Goal: Task Accomplishment & Management: Complete application form

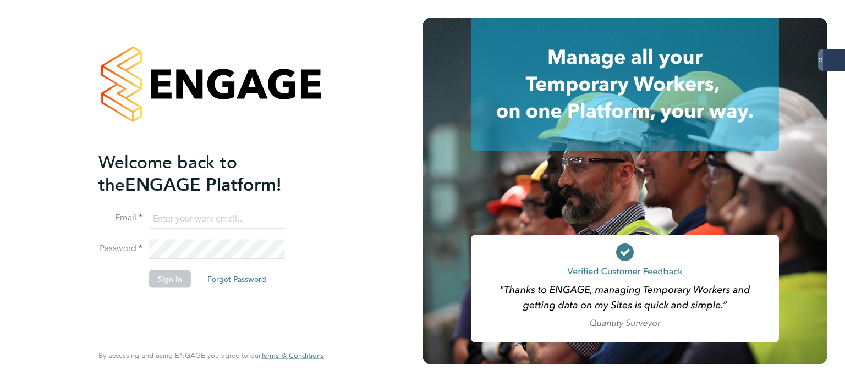
type input "[PERSON_NAME][EMAIL_ADDRESS][PERSON_NAME][DOMAIN_NAME]"
click at [180, 277] on button "Sign In" at bounding box center [170, 279] width 42 height 18
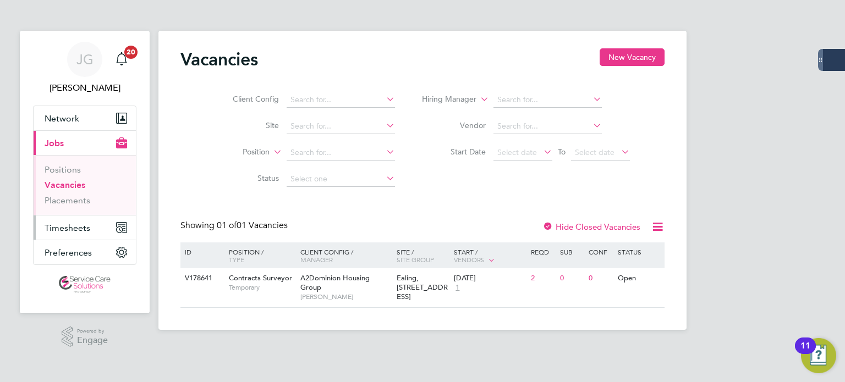
click at [59, 225] on span "Timesheets" at bounding box center [68, 228] width 46 height 10
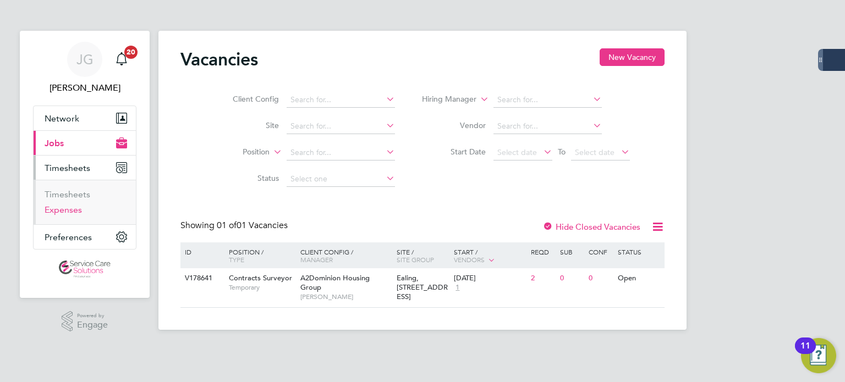
click at [69, 206] on link "Expenses" at bounding box center [63, 210] width 37 height 10
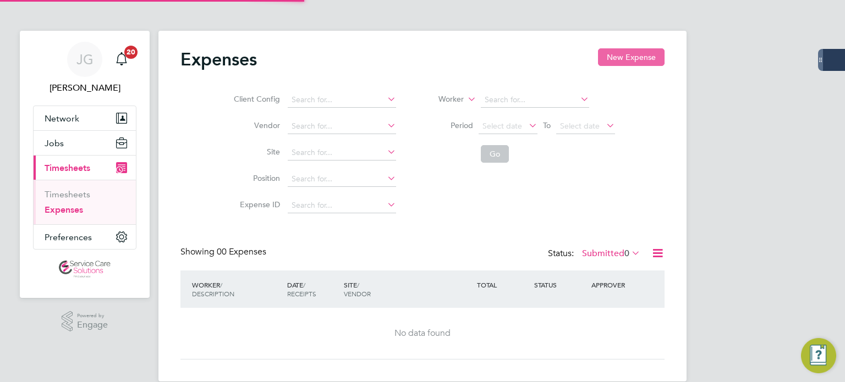
click at [617, 52] on button "New Expense" at bounding box center [631, 57] width 67 height 18
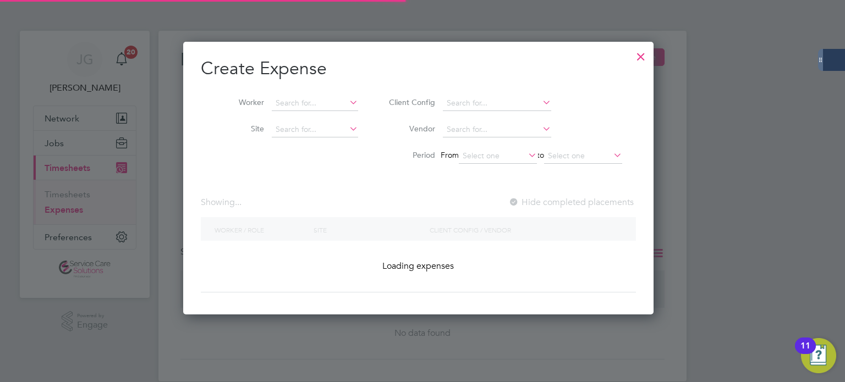
scroll to position [273, 478]
click at [311, 105] on input at bounding box center [315, 103] width 86 height 15
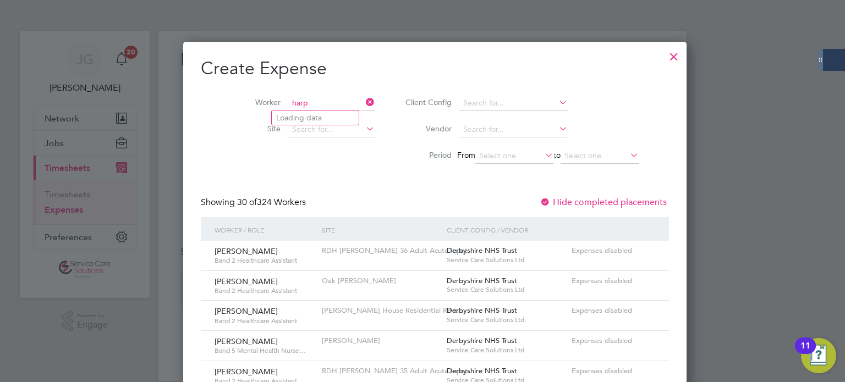
scroll to position [0, 0]
click at [310, 115] on li "[PERSON_NAME]" at bounding box center [320, 118] width 96 height 15
type input "[PERSON_NAME]"
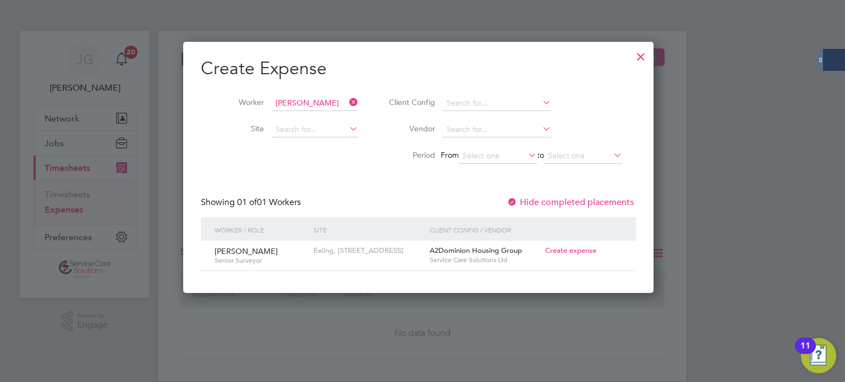
click at [585, 247] on span "Create expense" at bounding box center [570, 250] width 51 height 9
type input "[PERSON_NAME]"
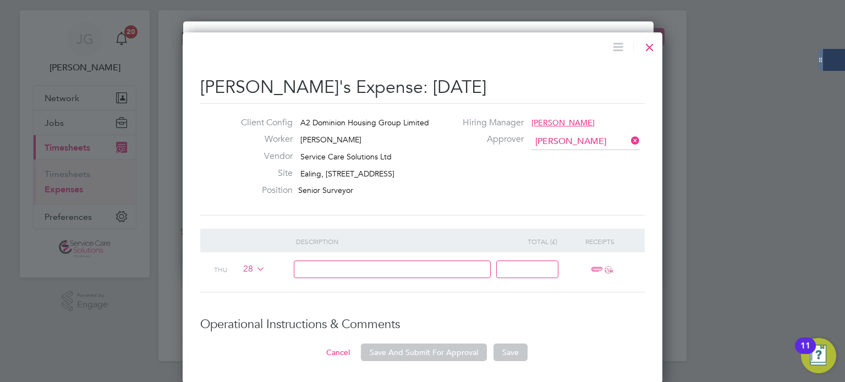
click at [254, 268] on icon at bounding box center [254, 268] width 0 height 9
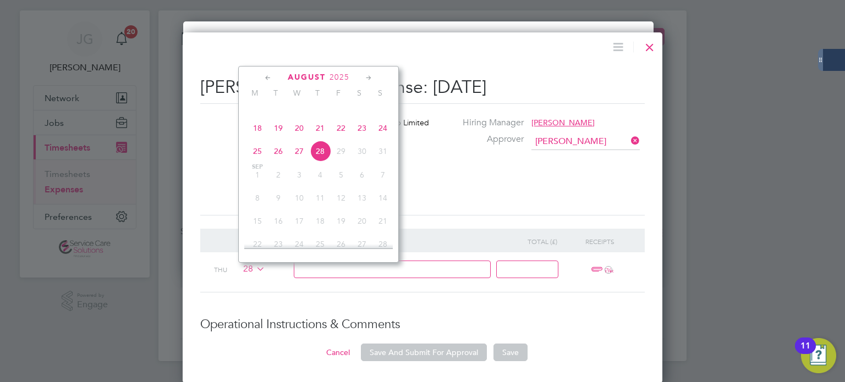
click at [268, 77] on icon at bounding box center [268, 78] width 10 height 12
click at [341, 163] on span "18" at bounding box center [340, 157] width 21 height 21
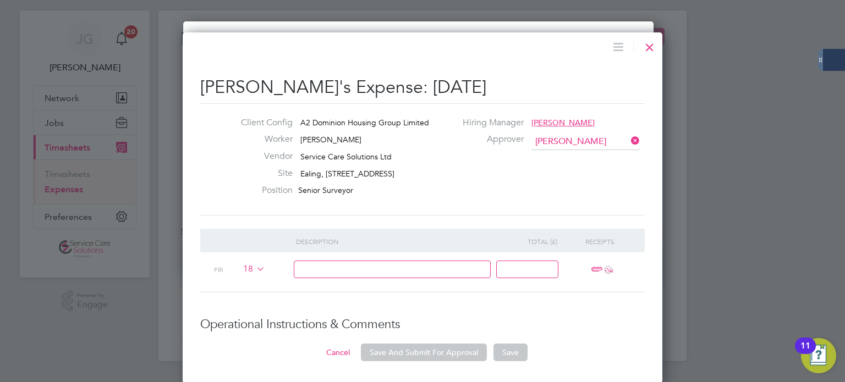
click at [440, 268] on input at bounding box center [392, 270] width 197 height 18
type input "Parking w/e [DATE]"
click at [517, 268] on input at bounding box center [527, 270] width 62 height 18
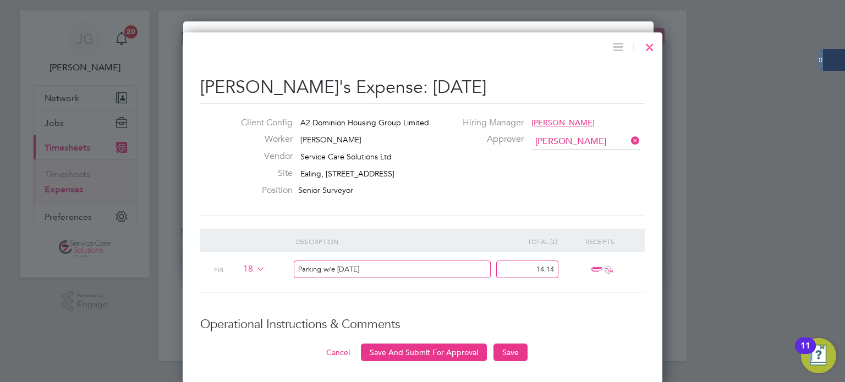
type input "14.14"
click at [591, 266] on span "ï¼‹" at bounding box center [600, 269] width 24 height 13
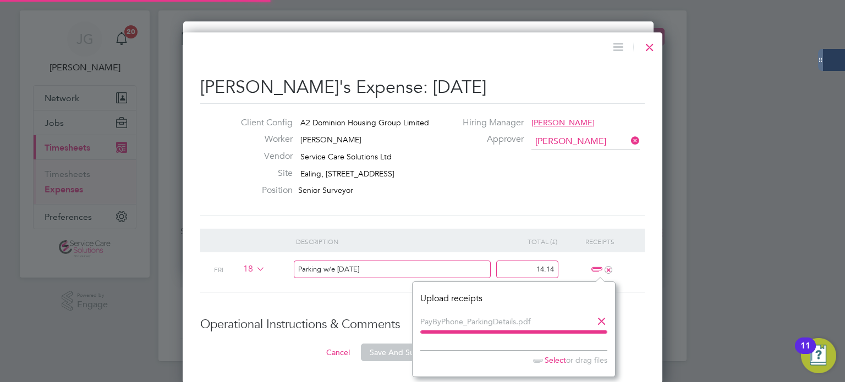
scroll to position [6, 7]
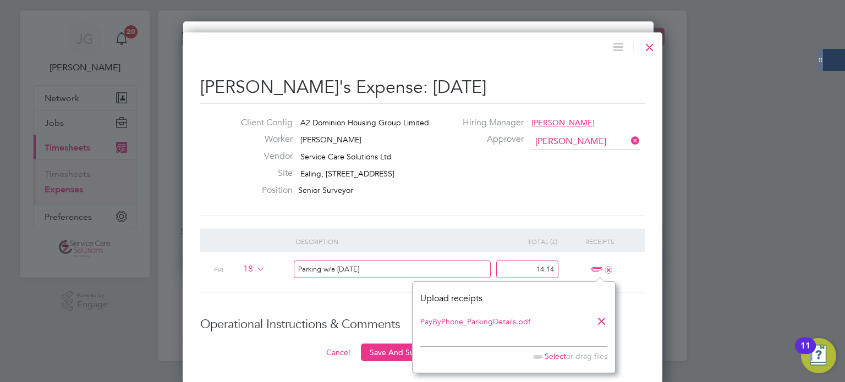
click at [550, 357] on span "Select" at bounding box center [547, 356] width 38 height 10
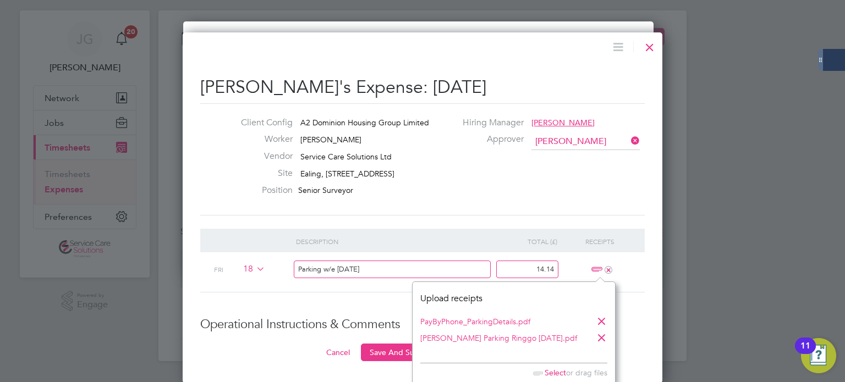
click at [543, 223] on div "[PERSON_NAME] Degun's Expense: [DATE] Client Config A2 Dominion Housing Group L…" at bounding box center [422, 200] width 444 height 321
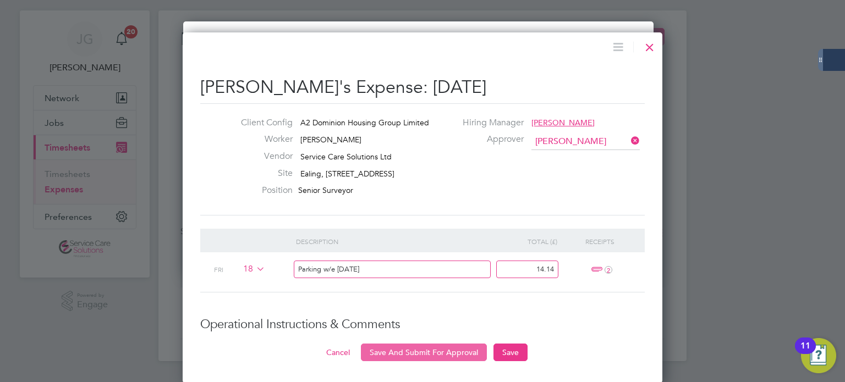
click at [439, 351] on button "Save And Submit For Approval" at bounding box center [424, 353] width 126 height 18
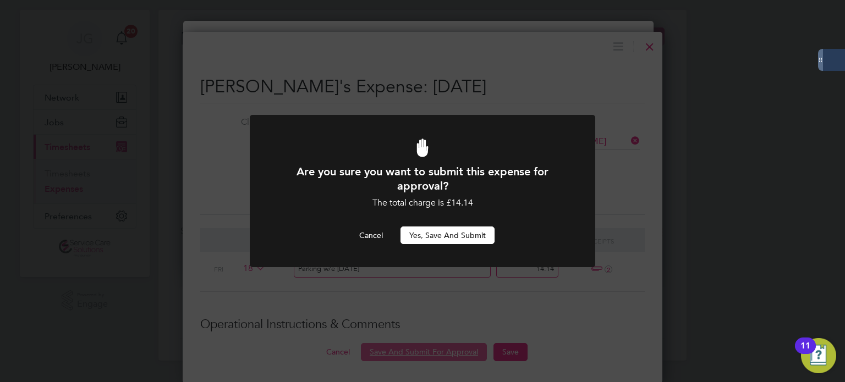
scroll to position [0, 0]
click at [460, 236] on button "Yes, Save and Submit" at bounding box center [447, 236] width 94 height 18
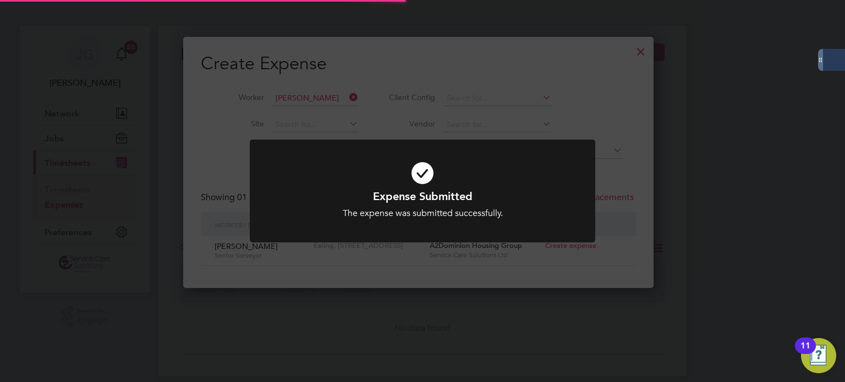
scroll to position [21, 119]
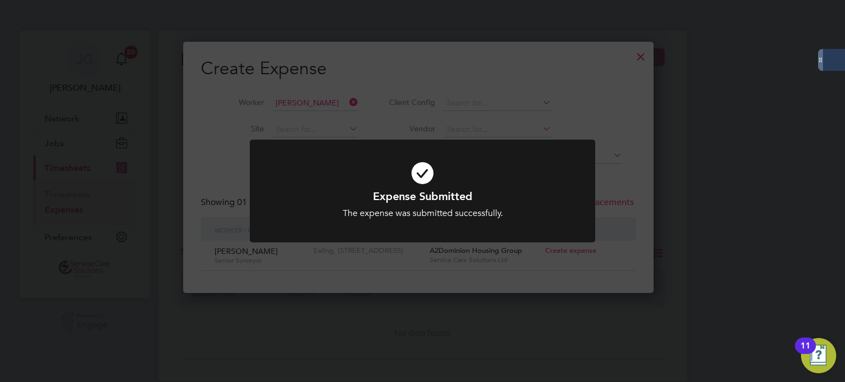
click at [642, 80] on div "Expense Submitted The expense was submitted successfully. Cancel Okay" at bounding box center [422, 191] width 845 height 382
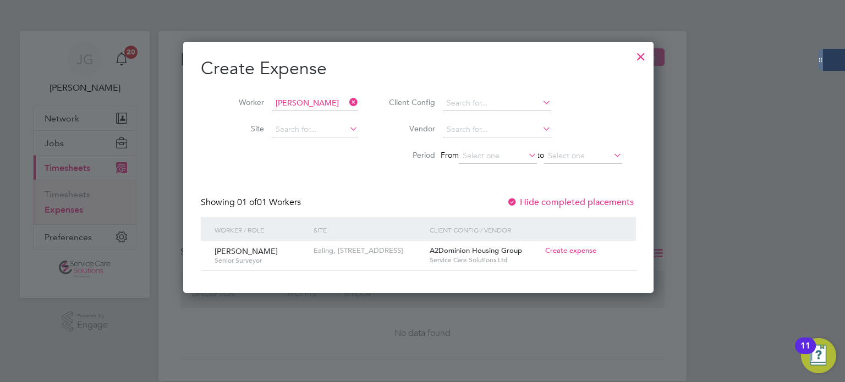
click at [649, 55] on div at bounding box center [641, 54] width 20 height 20
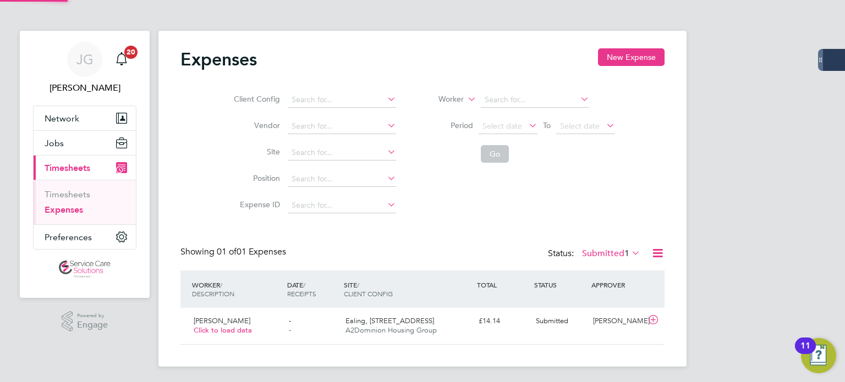
scroll to position [27, 133]
click at [648, 52] on button "New Expense" at bounding box center [631, 57] width 67 height 18
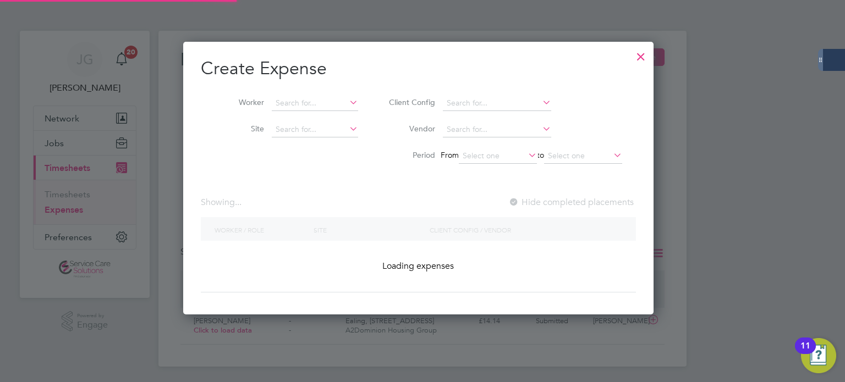
scroll to position [273, 478]
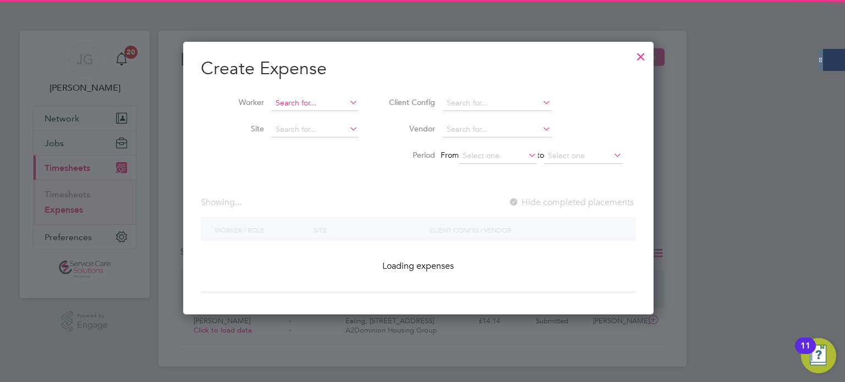
click at [299, 100] on input at bounding box center [315, 103] width 86 height 15
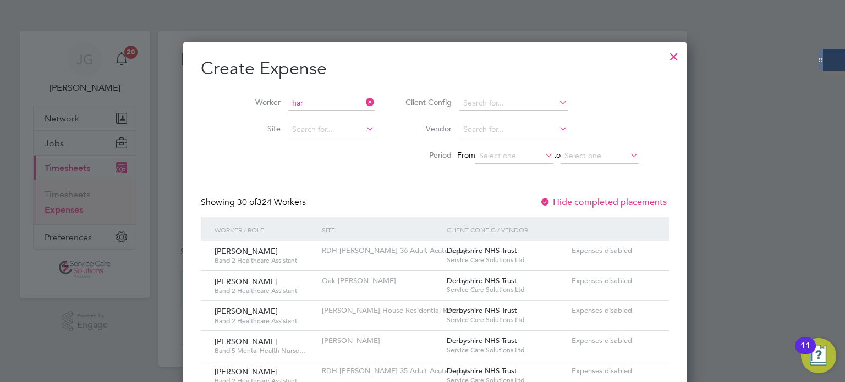
scroll to position [5, 5]
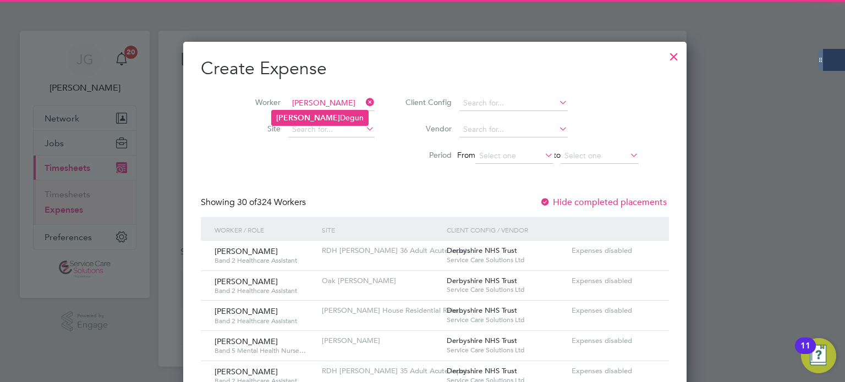
click at [317, 113] on li "[PERSON_NAME]" at bounding box center [320, 118] width 96 height 15
type input "[PERSON_NAME]"
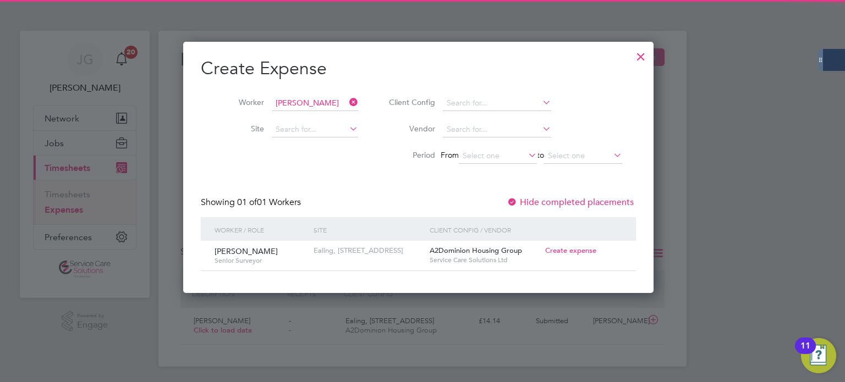
click at [569, 252] on span "Create expense" at bounding box center [570, 250] width 51 height 9
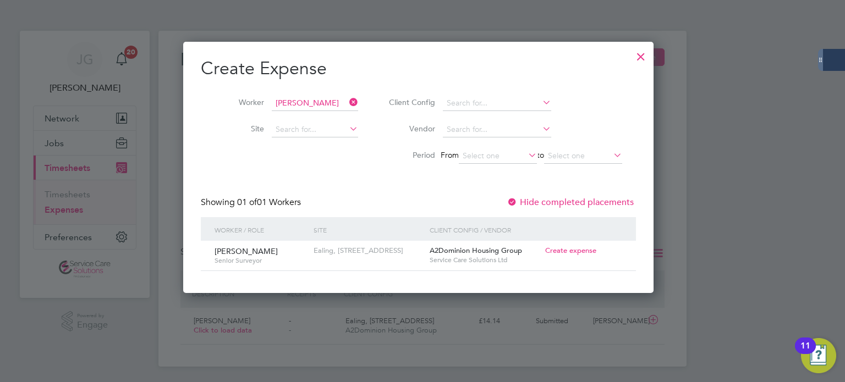
type input "[PERSON_NAME]"
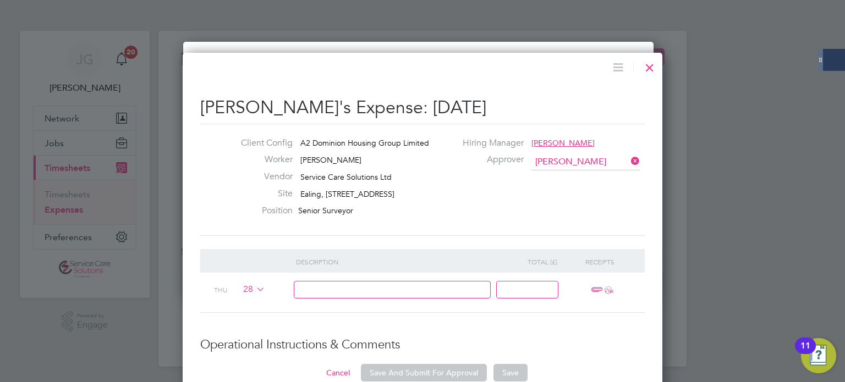
click at [254, 289] on icon at bounding box center [254, 289] width 0 height 9
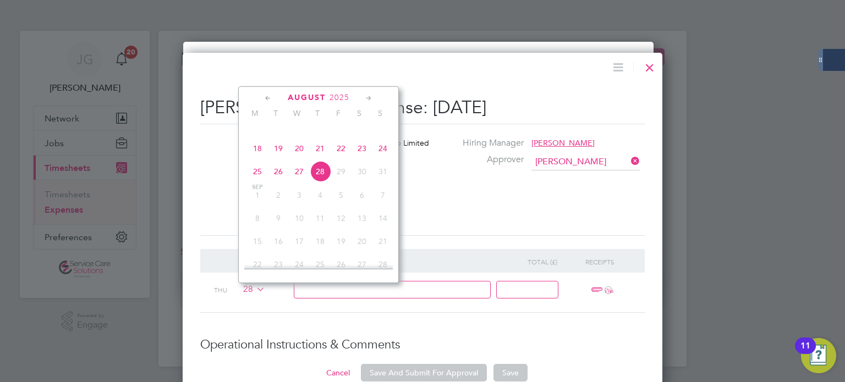
click at [267, 96] on icon at bounding box center [268, 98] width 10 height 12
click at [321, 233] on span "31" at bounding box center [320, 223] width 21 height 21
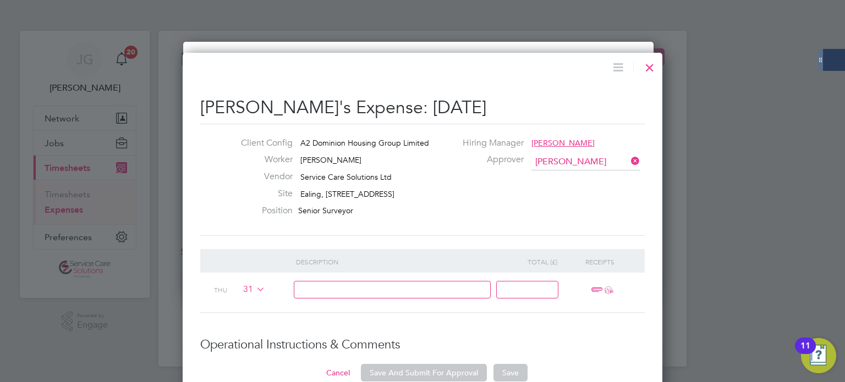
click at [409, 285] on input at bounding box center [392, 290] width 197 height 18
drag, startPoint x: 339, startPoint y: 290, endPoint x: 368, endPoint y: 286, distance: 29.9
click at [368, 286] on input "Parking w/e [DATE]" at bounding box center [392, 290] width 197 height 18
click at [385, 292] on input "Parking w/e 3" at bounding box center [392, 290] width 197 height 18
type input "Parking w/e [DATE]"
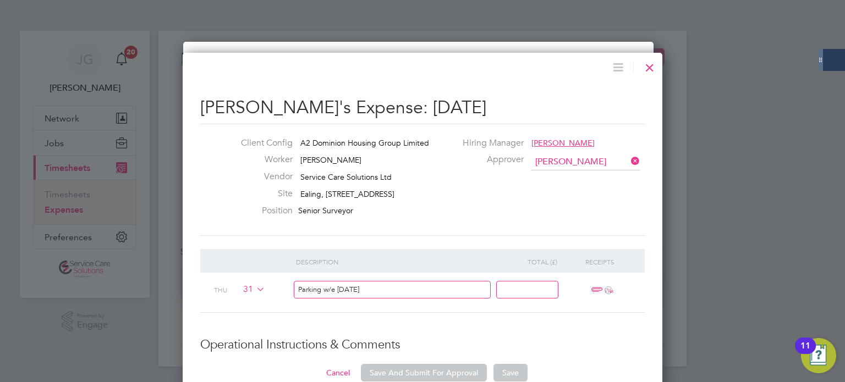
drag, startPoint x: 553, startPoint y: 289, endPoint x: 709, endPoint y: 296, distance: 156.8
click at [553, 289] on input at bounding box center [527, 290] width 62 height 18
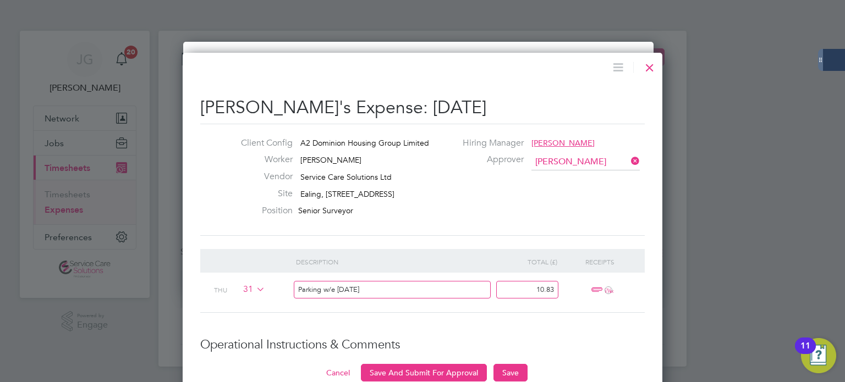
type input "10.83"
click at [603, 332] on li "Description Total (£) Receipts Thu 31 Parking w/e [DATE] 10.83 ï¼‹" at bounding box center [422, 293] width 444 height 89
click at [594, 290] on span "ï¼‹" at bounding box center [600, 290] width 24 height 13
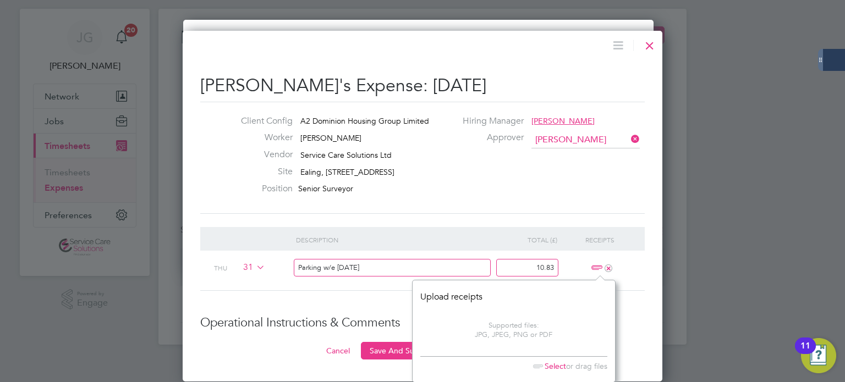
click at [555, 369] on span "Select" at bounding box center [547, 366] width 38 height 10
click at [545, 362] on span "Select" at bounding box center [547, 366] width 38 height 10
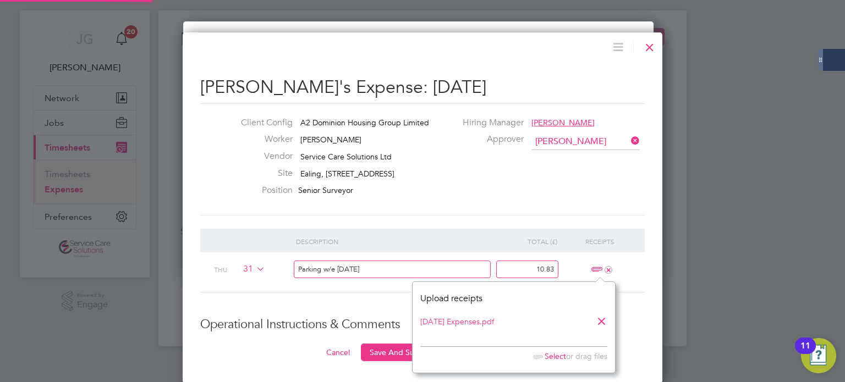
scroll to position [6, 7]
click at [539, 208] on div "Client Config A2 Dominion Housing Group Limited Worker [PERSON_NAME] Vendor Ser…" at bounding box center [422, 159] width 444 height 112
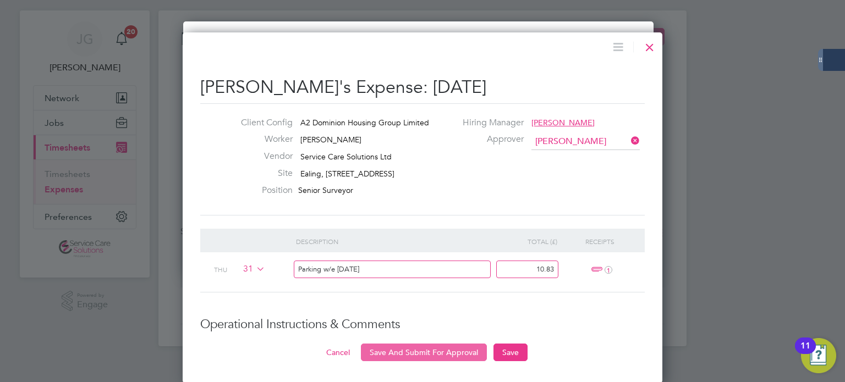
click at [438, 358] on button "Save And Submit For Approval" at bounding box center [424, 353] width 126 height 18
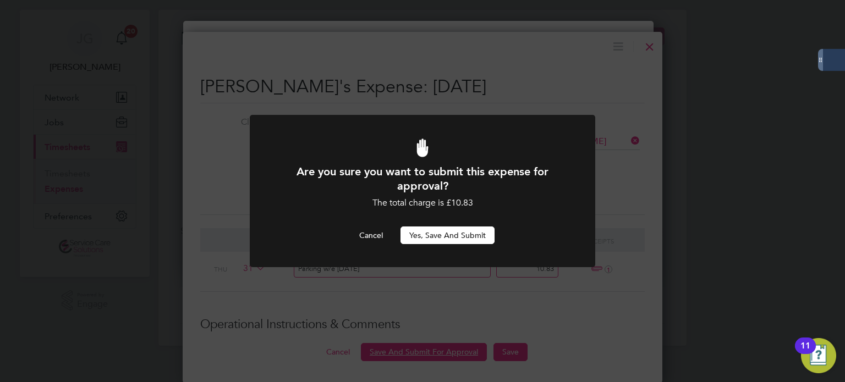
scroll to position [0, 0]
click at [454, 233] on button "Yes, Save and Submit" at bounding box center [447, 236] width 94 height 18
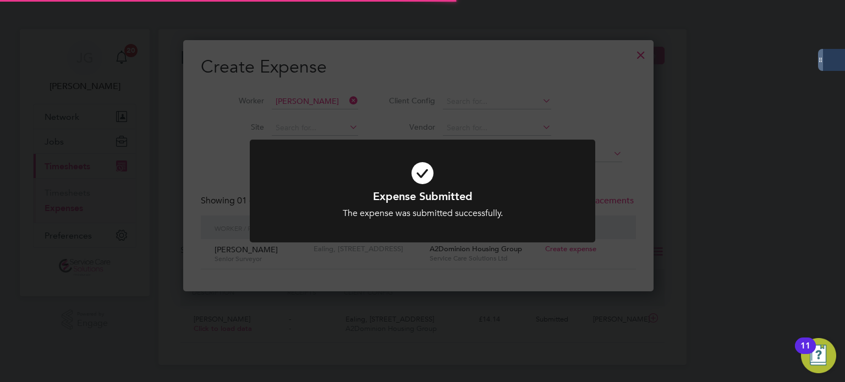
scroll to position [5, 5]
click at [559, 109] on div "Expense Submitted The expense was submitted successfully. Cancel Okay" at bounding box center [422, 191] width 845 height 382
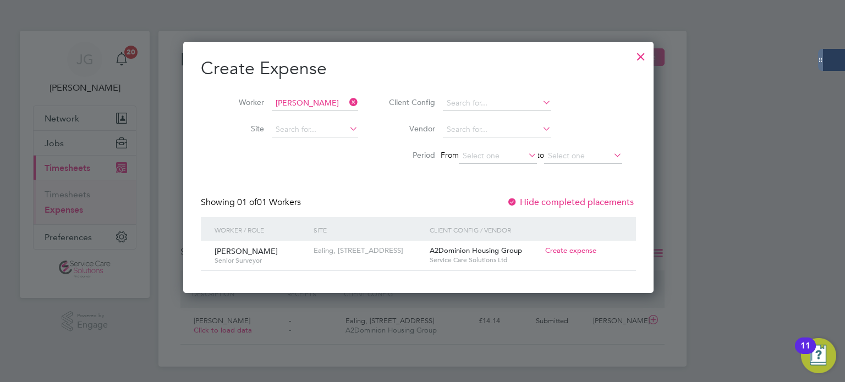
click at [649, 53] on div at bounding box center [641, 54] width 20 height 20
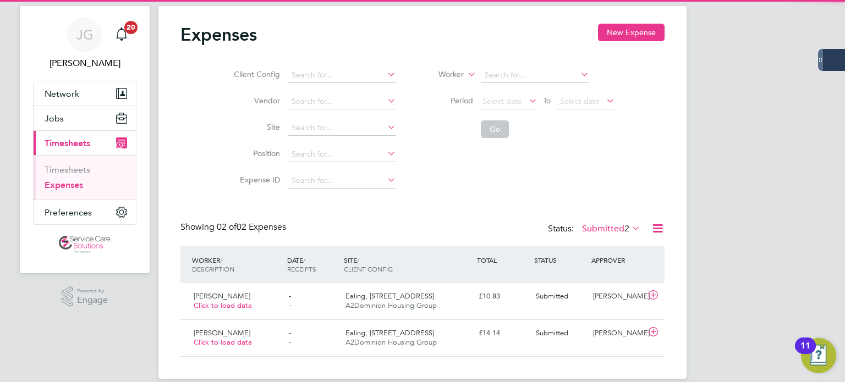
scroll to position [38, 0]
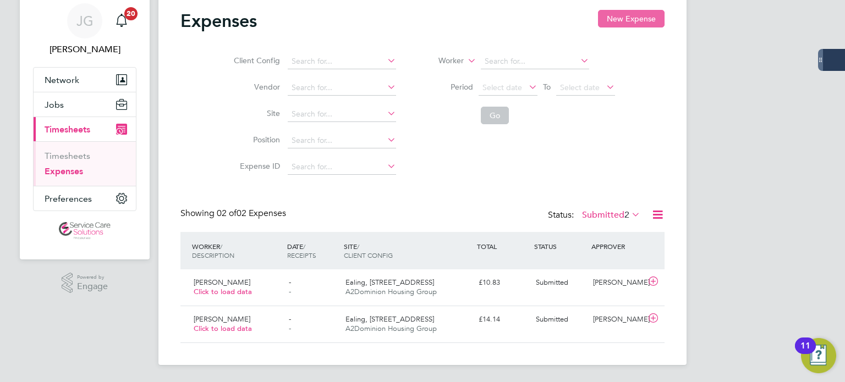
click at [635, 19] on button "New Expense" at bounding box center [631, 19] width 67 height 18
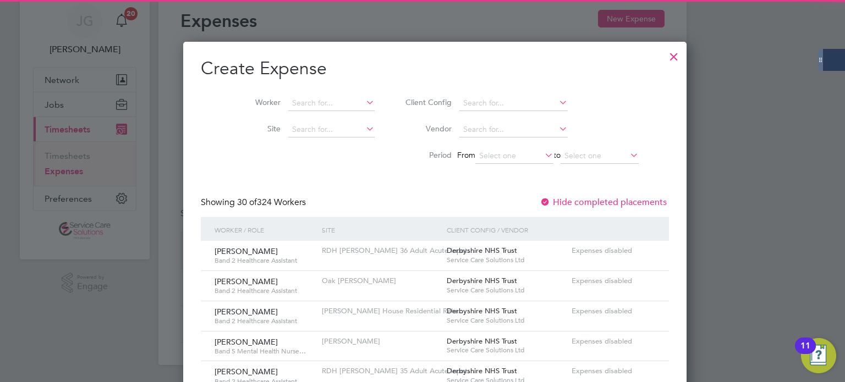
scroll to position [5, 5]
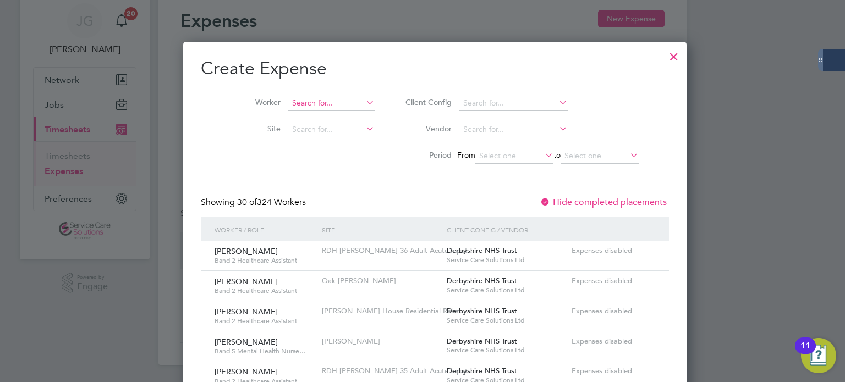
click at [304, 99] on input at bounding box center [331, 103] width 86 height 15
click at [342, 118] on b "Degun" at bounding box center [354, 117] width 24 height 9
type input "[PERSON_NAME]"
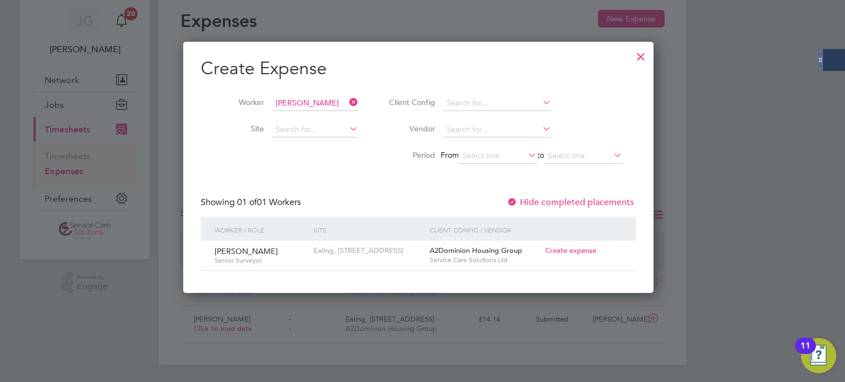
click at [565, 249] on span "Create expense" at bounding box center [570, 250] width 51 height 9
type input "[PERSON_NAME]"
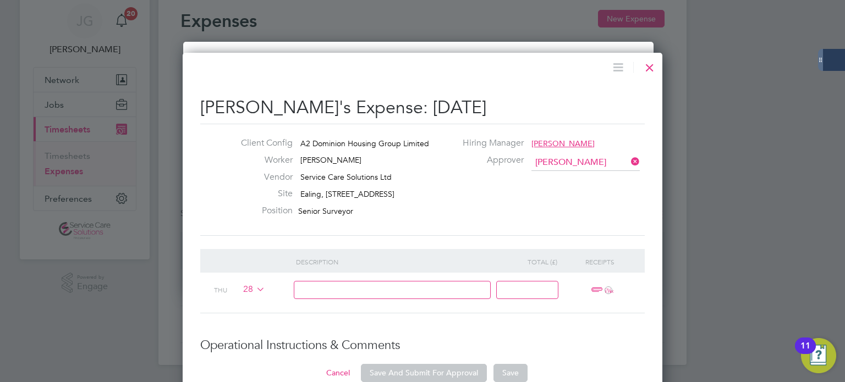
click at [254, 289] on icon at bounding box center [254, 289] width 0 height 9
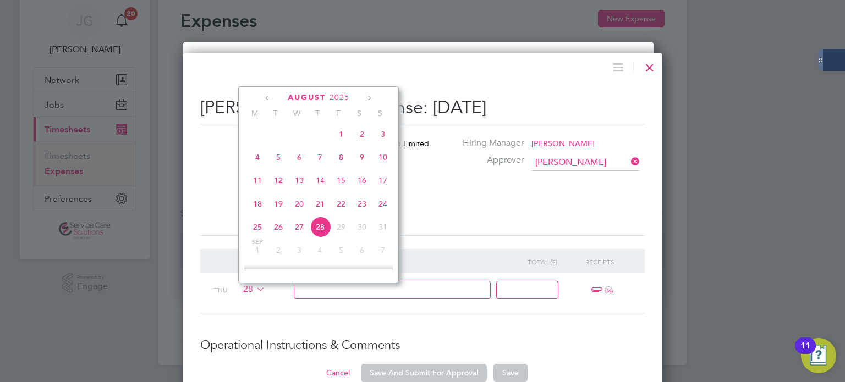
click at [320, 167] on span "7" at bounding box center [320, 157] width 21 height 21
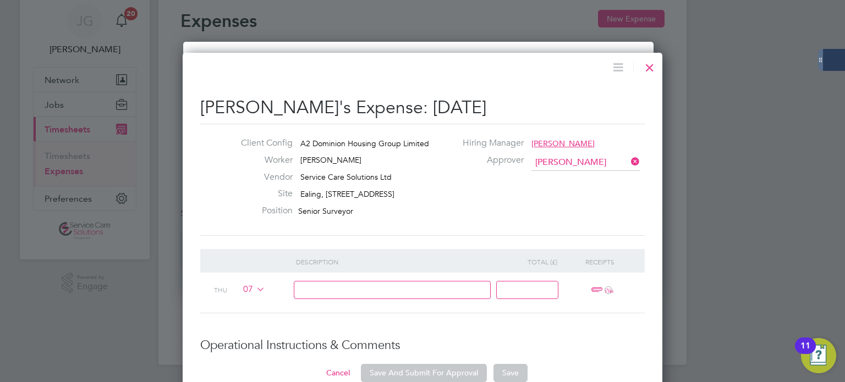
click at [361, 288] on input at bounding box center [392, 290] width 197 height 18
type input "P"
drag, startPoint x: 340, startPoint y: 290, endPoint x: 497, endPoint y: 296, distance: 157.4
click at [497, 296] on div "Thu 07 Parking w/e [DATE] ï¼‹" at bounding box center [422, 293] width 444 height 40
type input "Parking w/e [DATE]"
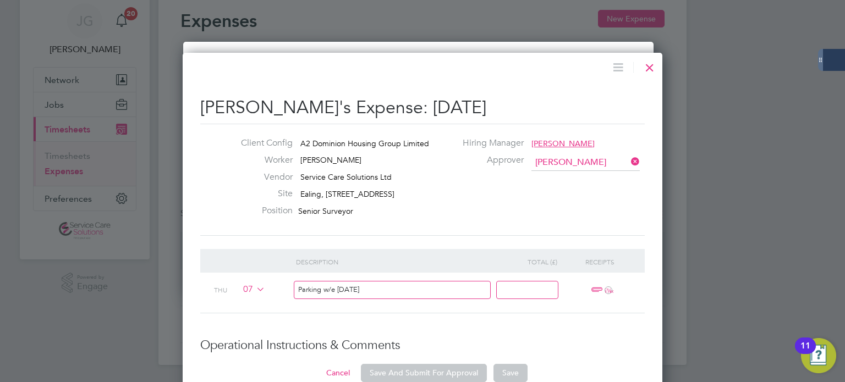
click at [517, 296] on input at bounding box center [527, 290] width 62 height 18
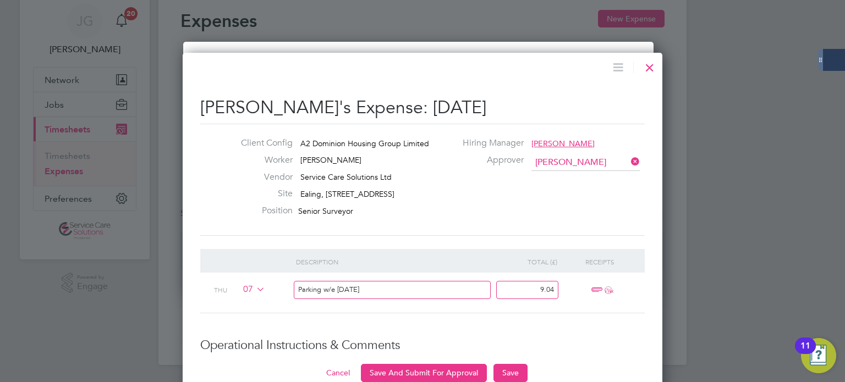
type input "9.04"
drag, startPoint x: 598, startPoint y: 287, endPoint x: 829, endPoint y: 272, distance: 231.4
click at [598, 287] on span "ï¼‹" at bounding box center [600, 290] width 24 height 13
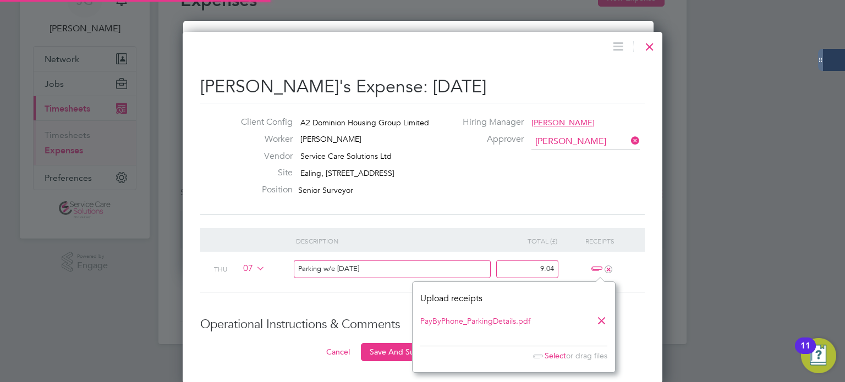
click at [387, 305] on li "Description Total (£) Receipts Thu 07 Parking w/e [DATE] 9.04 +" at bounding box center [422, 272] width 444 height 89
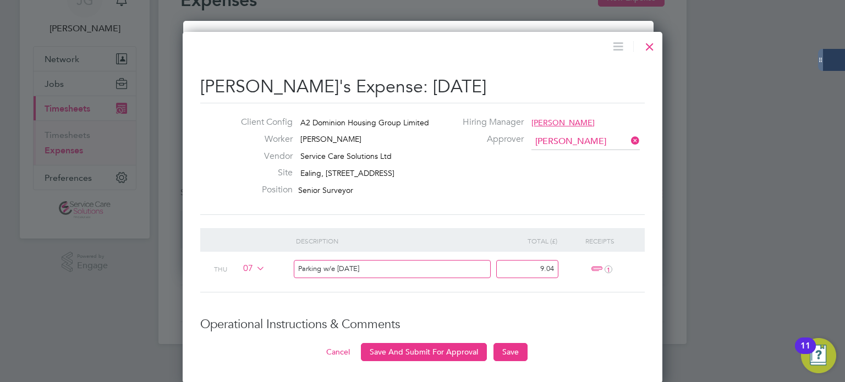
click at [501, 341] on ng-form "Description Total (£) Receipts Thu 07 Parking w/e [DATE] 9.04 1 Operational Ins…" at bounding box center [422, 294] width 444 height 133
click at [441, 347] on button "Save And Submit For Approval" at bounding box center [424, 352] width 126 height 18
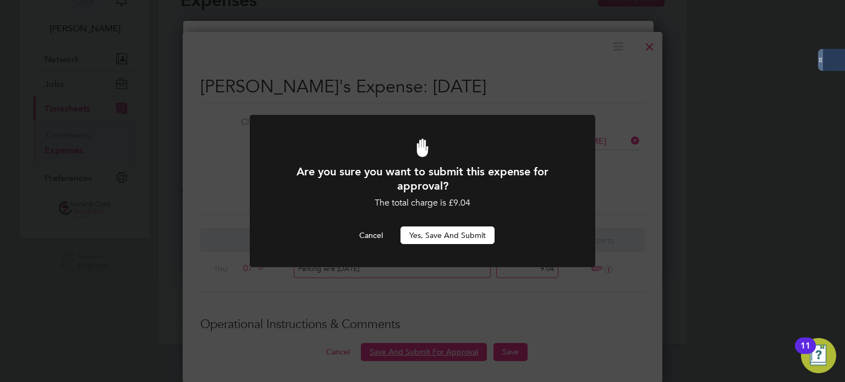
click at [437, 233] on button "Yes, Save and Submit" at bounding box center [447, 236] width 94 height 18
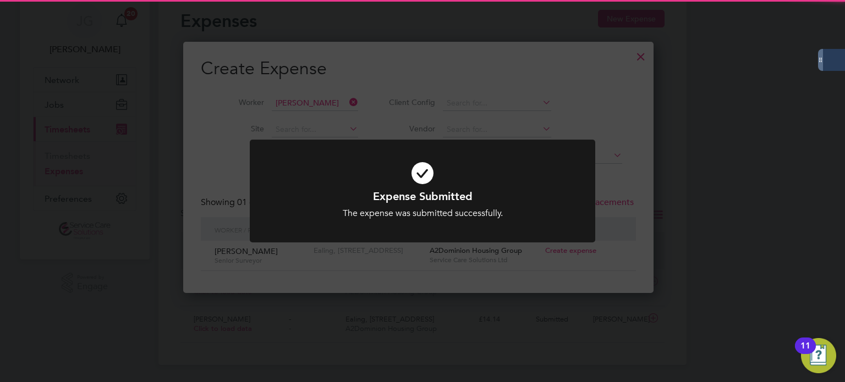
drag, startPoint x: 629, startPoint y: 81, endPoint x: 651, endPoint y: 59, distance: 31.1
click at [634, 77] on div "Expense Submitted The expense was submitted successfully. Cancel Okay" at bounding box center [422, 191] width 845 height 382
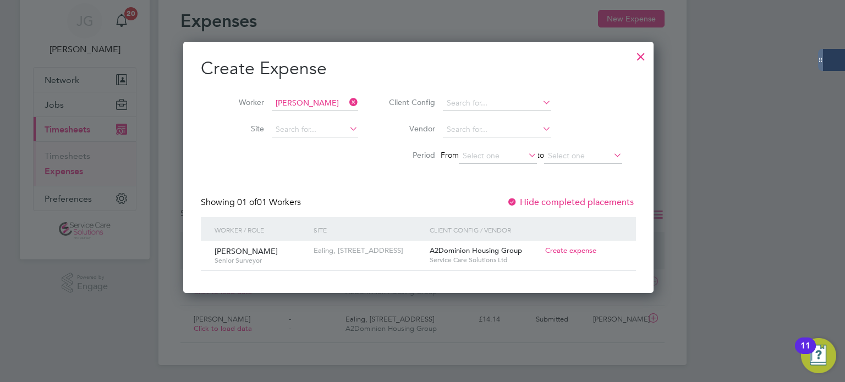
click at [648, 58] on div at bounding box center [641, 54] width 20 height 20
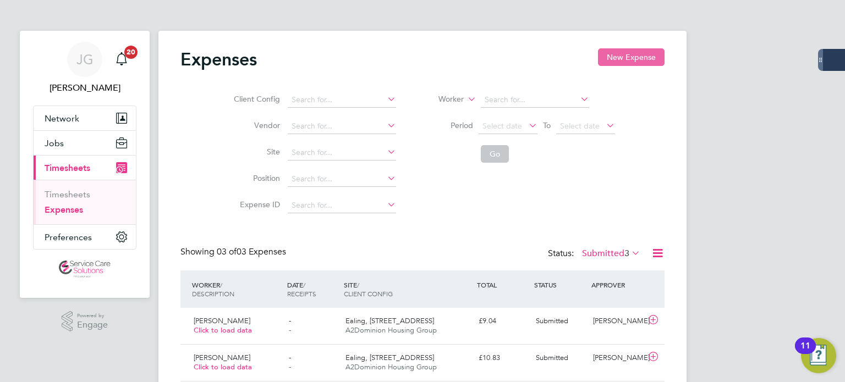
click at [636, 62] on button "New Expense" at bounding box center [631, 57] width 67 height 18
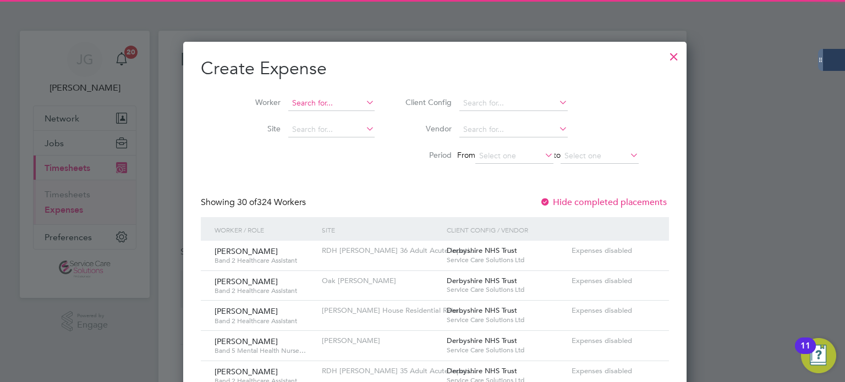
click at [313, 101] on input at bounding box center [331, 103] width 86 height 15
click at [312, 114] on li "[PERSON_NAME]" at bounding box center [320, 118] width 96 height 15
type input "[PERSON_NAME]"
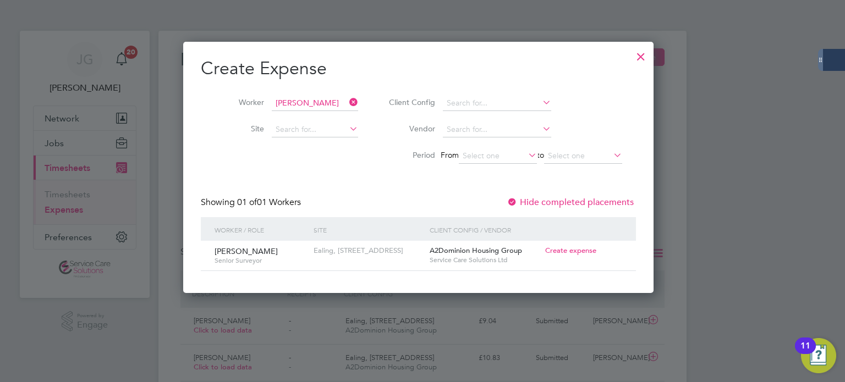
click at [585, 250] on span "Create expense" at bounding box center [570, 250] width 51 height 9
type input "[PERSON_NAME]"
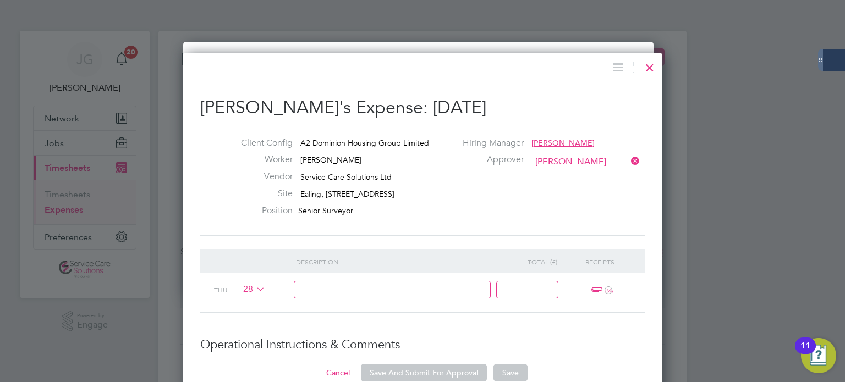
click at [253, 289] on span "28" at bounding box center [252, 290] width 26 height 12
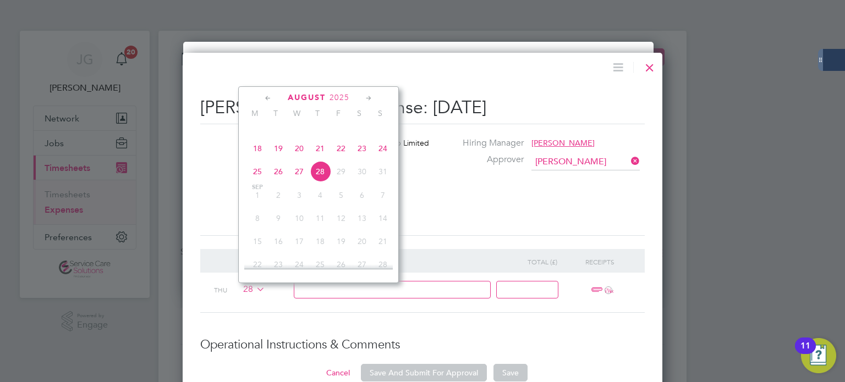
click at [343, 136] on span "15" at bounding box center [340, 125] width 21 height 21
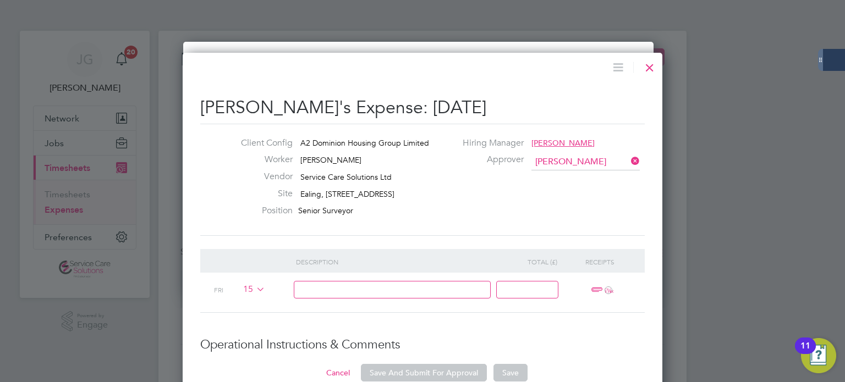
click at [355, 287] on input at bounding box center [392, 290] width 197 height 18
drag, startPoint x: 338, startPoint y: 290, endPoint x: 427, endPoint y: 294, distance: 89.2
click at [427, 294] on input "Parking w/e [DATE]" at bounding box center [392, 290] width 197 height 18
type input "Parking w/e [DATE]"
click at [518, 279] on div at bounding box center [532, 293] width 68 height 40
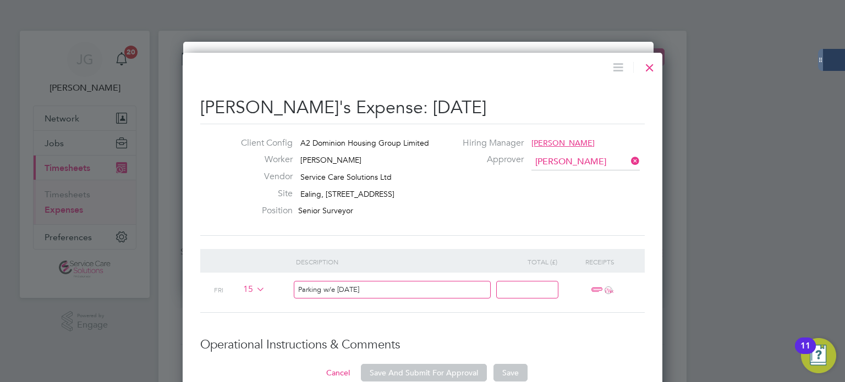
click at [520, 283] on input at bounding box center [527, 290] width 62 height 18
click at [529, 291] on input at bounding box center [527, 290] width 62 height 18
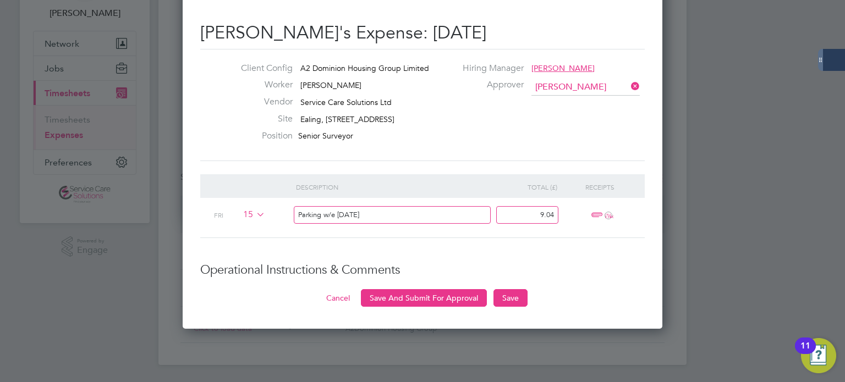
type input "9.04"
click at [596, 215] on span "ï¼‹" at bounding box center [600, 215] width 24 height 13
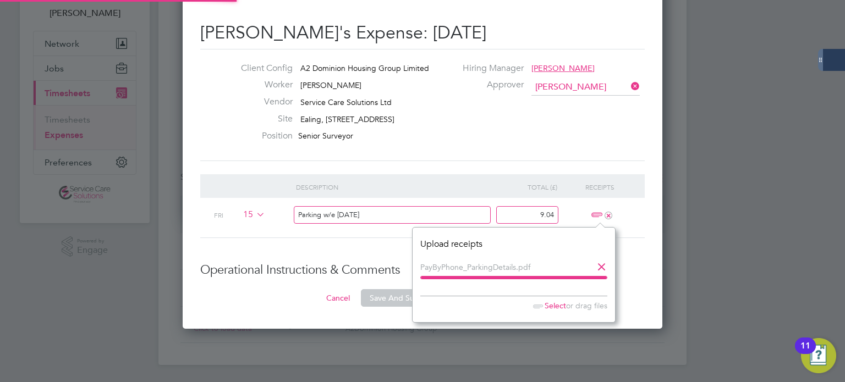
click at [378, 250] on li "Description Total (£) Receipts Fri 15 Parking w/e [DATE] 9.04 +" at bounding box center [422, 218] width 444 height 89
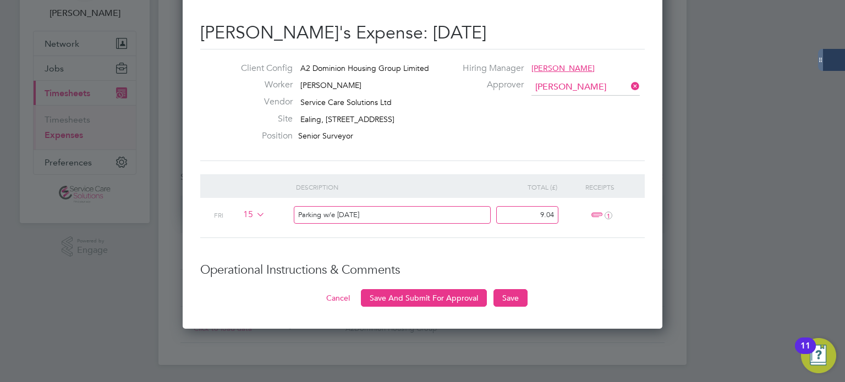
click at [595, 215] on span "1" at bounding box center [600, 215] width 24 height 13
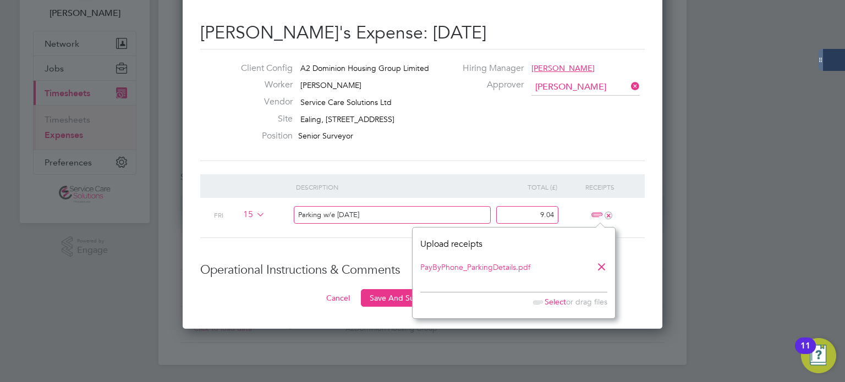
click at [633, 273] on h3 "Operational Instructions & Comments" at bounding box center [422, 270] width 444 height 16
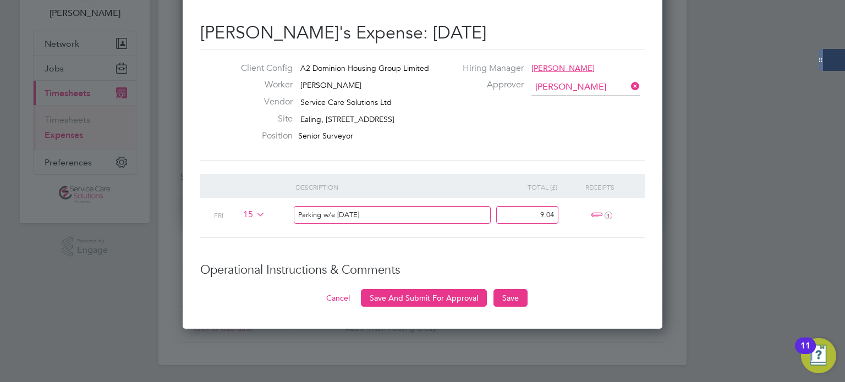
click at [433, 296] on button "Save And Submit For Approval" at bounding box center [424, 298] width 126 height 18
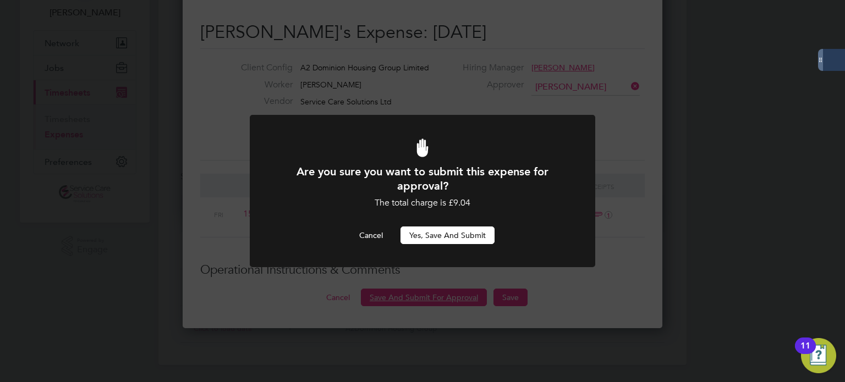
click at [459, 227] on button "Yes, Save and Submit" at bounding box center [447, 236] width 94 height 18
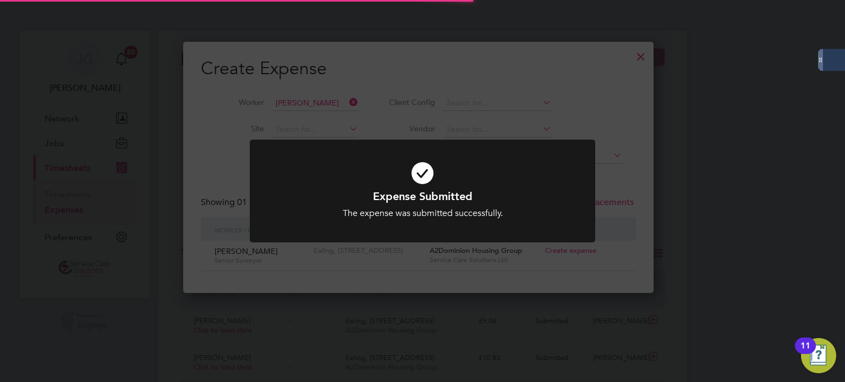
click at [635, 63] on div "Expense Submitted The expense was submitted successfully. Cancel Okay" at bounding box center [422, 191] width 845 height 382
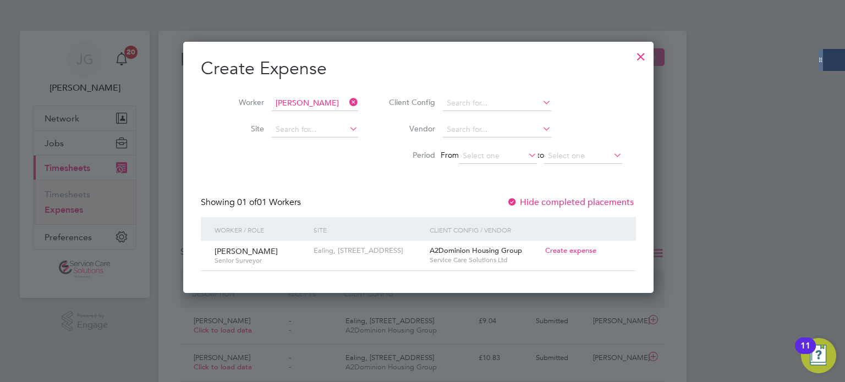
click at [650, 59] on div at bounding box center [641, 54] width 20 height 20
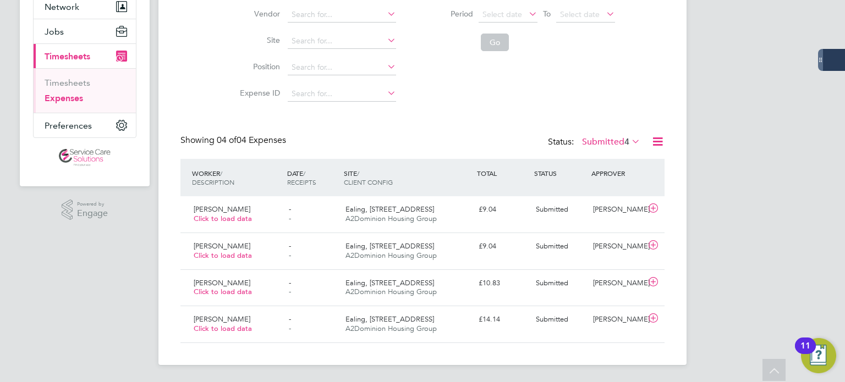
click at [655, 140] on icon at bounding box center [657, 142] width 14 height 14
click at [639, 106] on div "Client Config Vendor Site Position Expense ID Worker Period Select date To Sele…" at bounding box center [422, 38] width 484 height 137
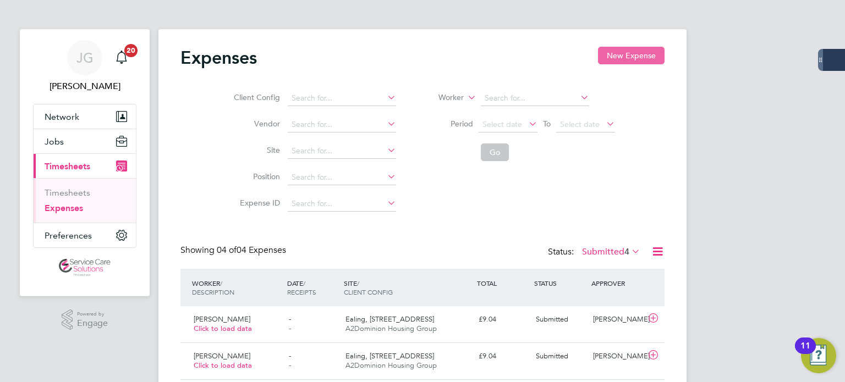
click at [634, 63] on button "New Expense" at bounding box center [631, 56] width 67 height 18
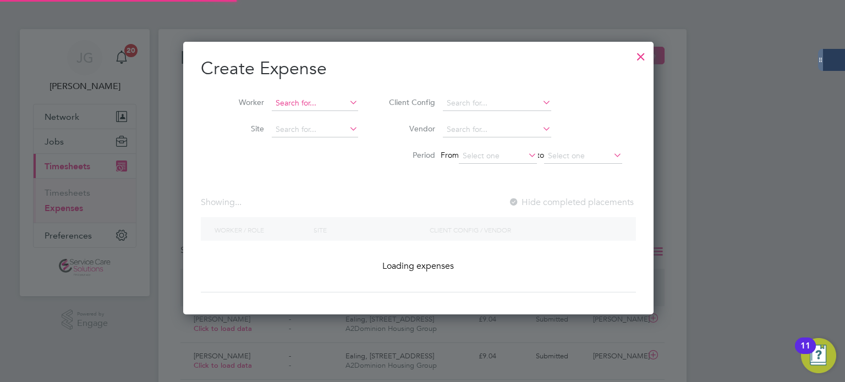
click at [313, 105] on input at bounding box center [315, 103] width 86 height 15
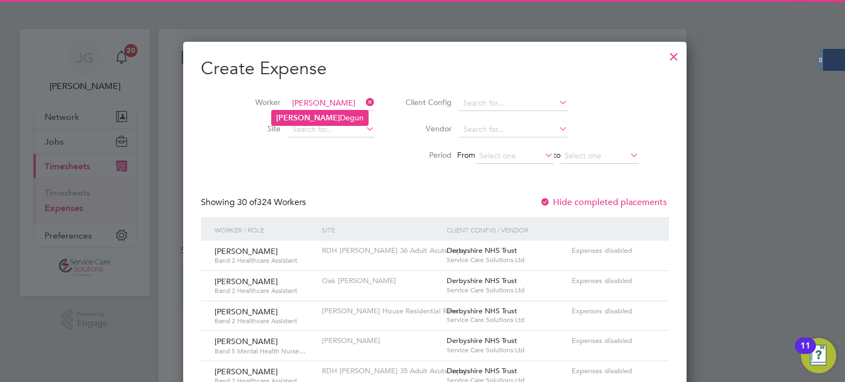
click at [325, 122] on li "[PERSON_NAME]" at bounding box center [320, 118] width 96 height 15
type input "[PERSON_NAME]"
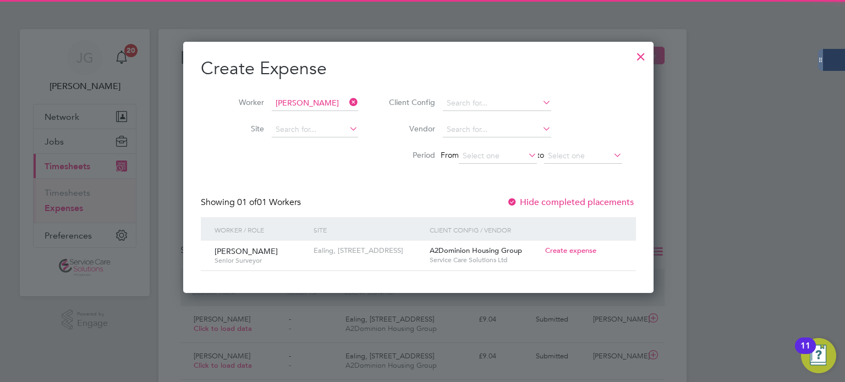
click at [575, 248] on span "Create expense" at bounding box center [570, 250] width 51 height 9
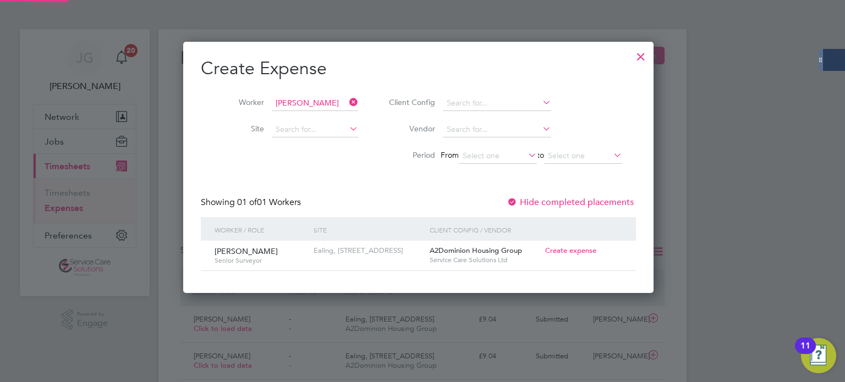
type input "[PERSON_NAME]"
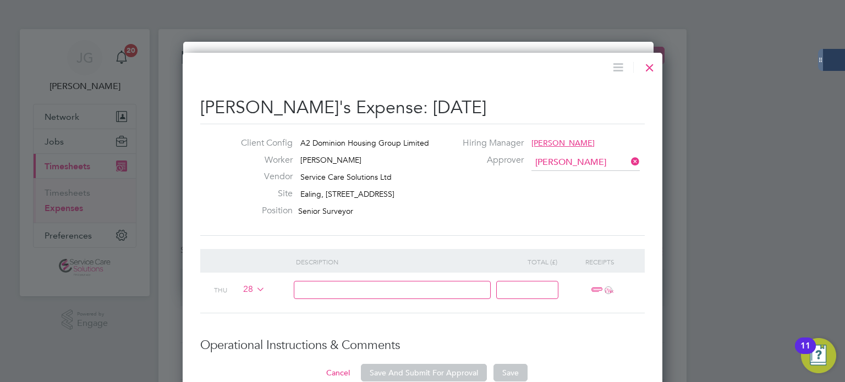
click at [387, 290] on input at bounding box center [392, 290] width 197 height 18
click at [339, 289] on input "Parking w/e [DATE]" at bounding box center [392, 290] width 197 height 18
type input "Parking w/e 124th August"
click at [556, 288] on input at bounding box center [527, 290] width 62 height 18
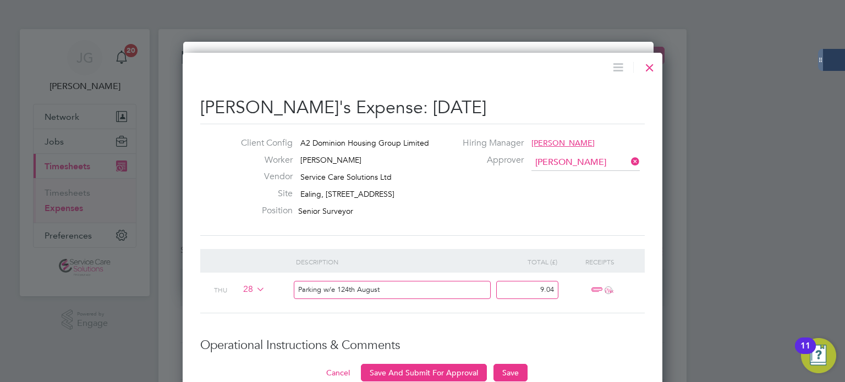
type input "9.04"
click at [598, 288] on span "ï¼‹" at bounding box center [600, 290] width 24 height 13
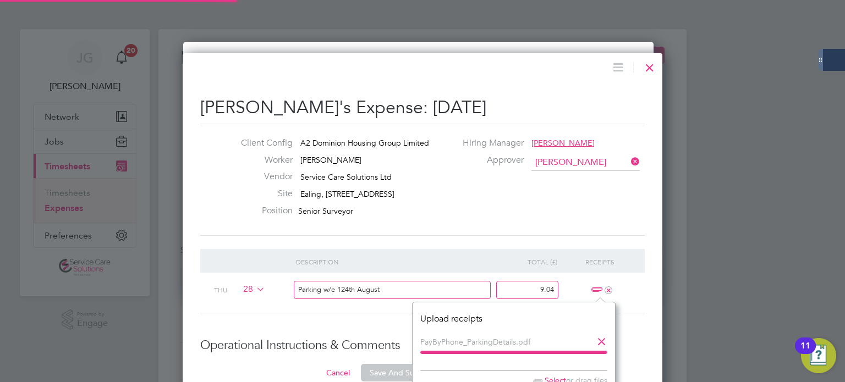
click at [254, 286] on icon at bounding box center [254, 289] width 0 height 9
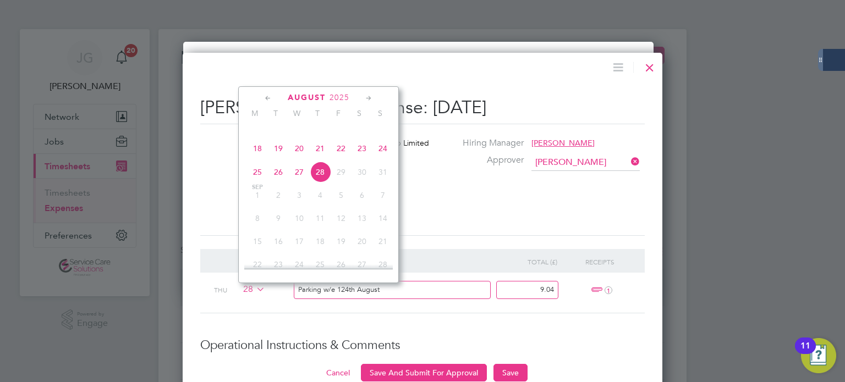
click at [340, 159] on span "22" at bounding box center [340, 148] width 21 height 21
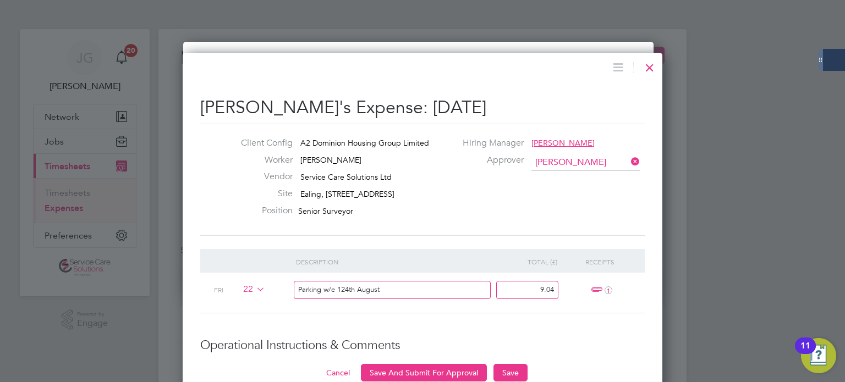
click at [345, 288] on input "Parking w/e 124th August" at bounding box center [392, 290] width 197 height 18
click at [339, 288] on input "Parking w/e 124th August" at bounding box center [392, 290] width 197 height 18
type input "Parking w/e [DATE]"
click at [515, 326] on li "Description Total (£) Receipts Fri 22 Parking w/e [DATE] 9.04 1" at bounding box center [422, 293] width 444 height 89
click at [442, 371] on button "Save And Submit For Approval" at bounding box center [424, 373] width 126 height 18
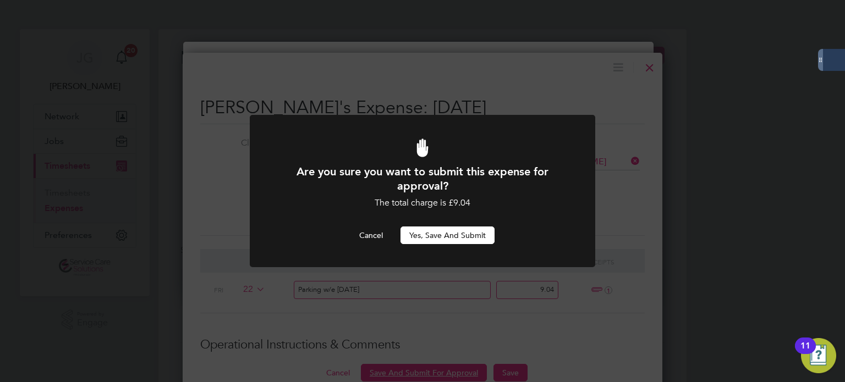
click at [462, 239] on button "Yes, Save and Submit" at bounding box center [447, 236] width 94 height 18
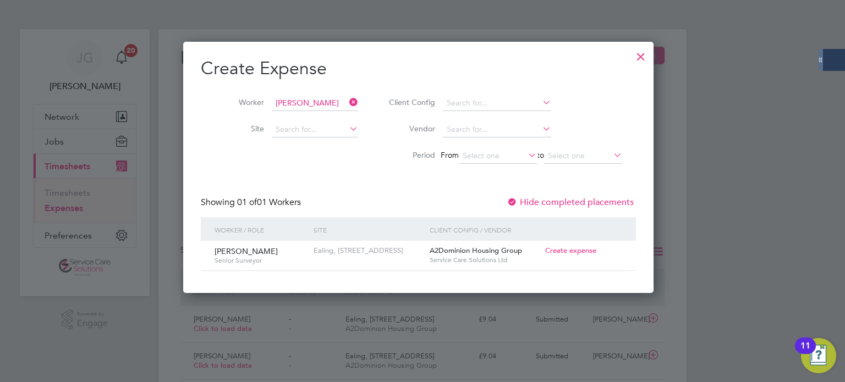
click at [650, 56] on div at bounding box center [641, 54] width 20 height 20
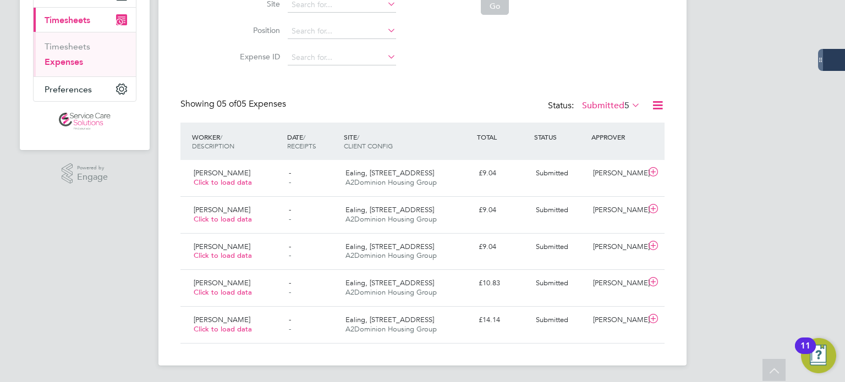
click at [666, 106] on div "Expenses New Expense Client Config Vendor Site Position Expense ID Worker Perio…" at bounding box center [422, 124] width 528 height 483
click at [660, 108] on icon at bounding box center [657, 105] width 14 height 14
click at [631, 133] on li "Download Expenses Report" at bounding box center [607, 131] width 111 height 15
drag, startPoint x: 659, startPoint y: 102, endPoint x: 655, endPoint y: 158, distance: 56.3
click at [659, 102] on icon at bounding box center [657, 105] width 14 height 14
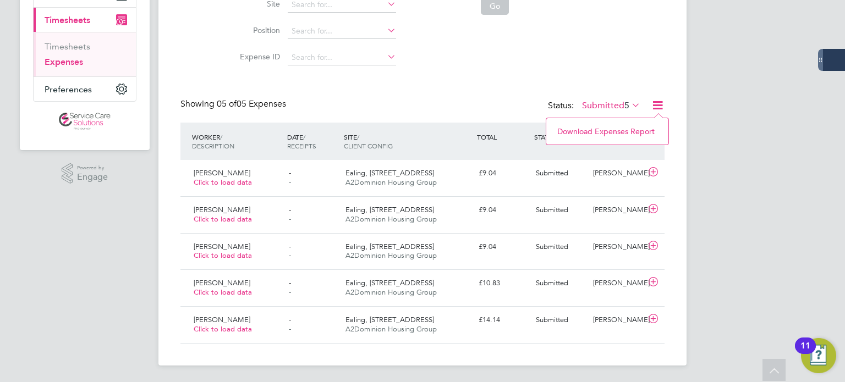
click at [628, 133] on li "Download Expenses Report" at bounding box center [607, 131] width 111 height 15
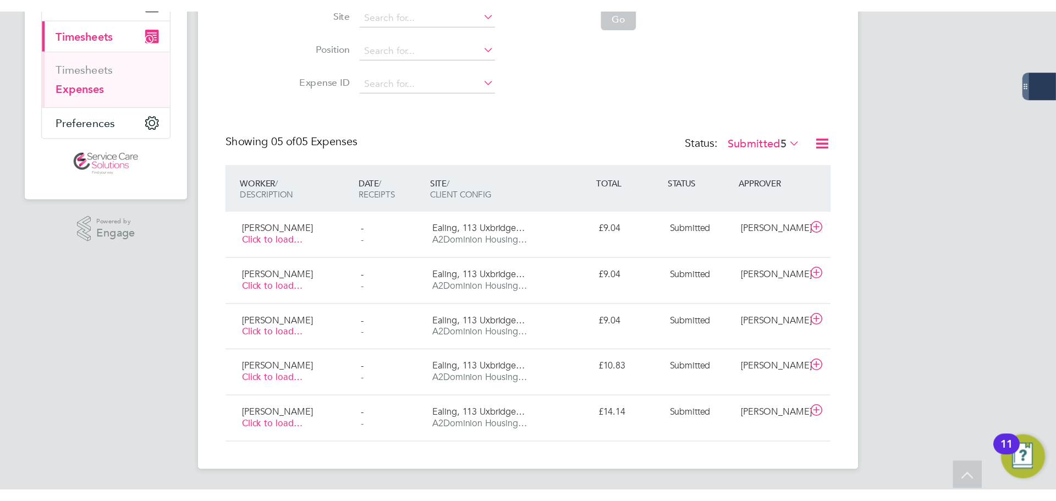
scroll to position [28, 96]
